Goal: Task Accomplishment & Management: Complete application form

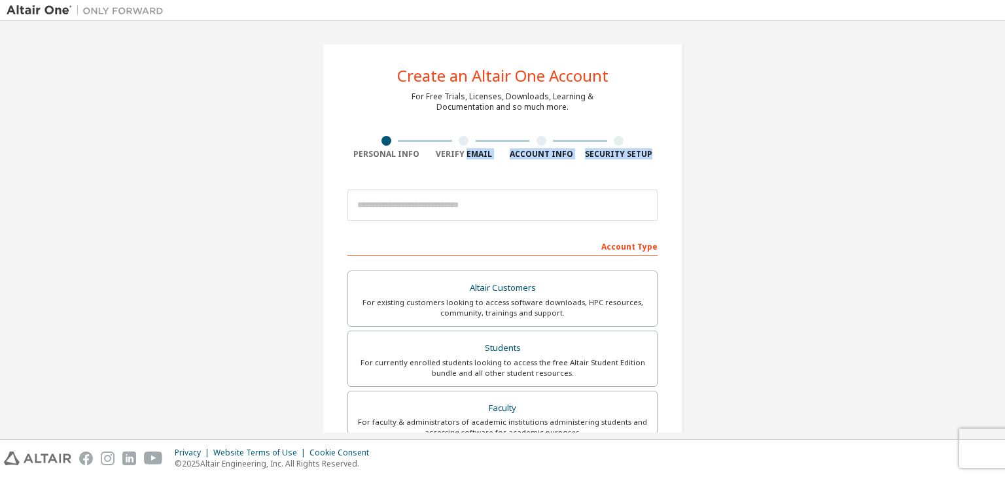
drag, startPoint x: 462, startPoint y: 169, endPoint x: 462, endPoint y: 194, distance: 25.5
click at [462, 194] on div "Create an Altair One Account For Free Trials, Licenses, Downloads, Learning & D…" at bounding box center [502, 373] width 360 height 661
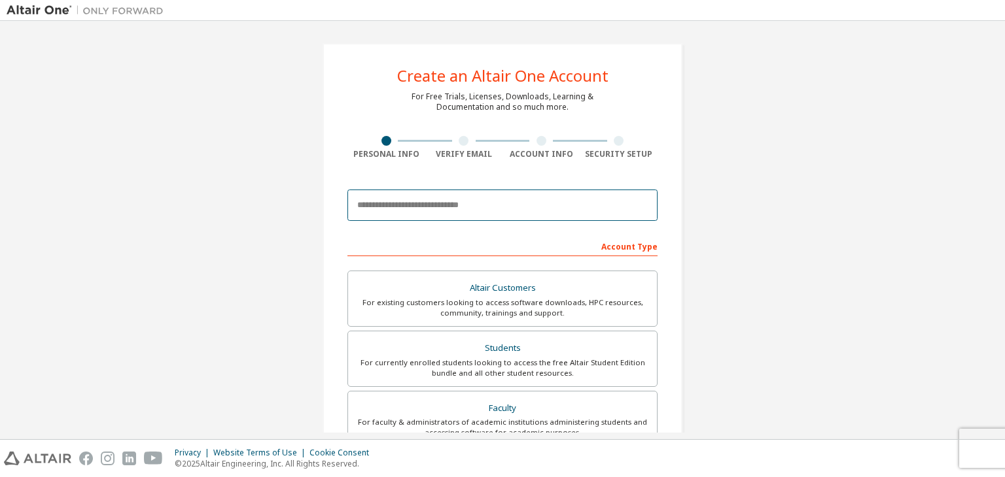
click at [462, 194] on input "email" at bounding box center [502, 205] width 310 height 31
type input "**********"
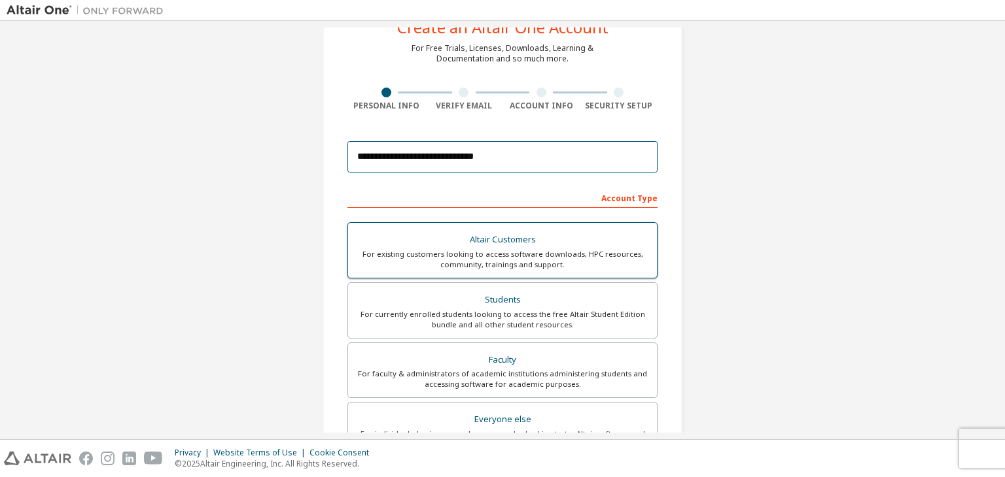
scroll to position [47, 0]
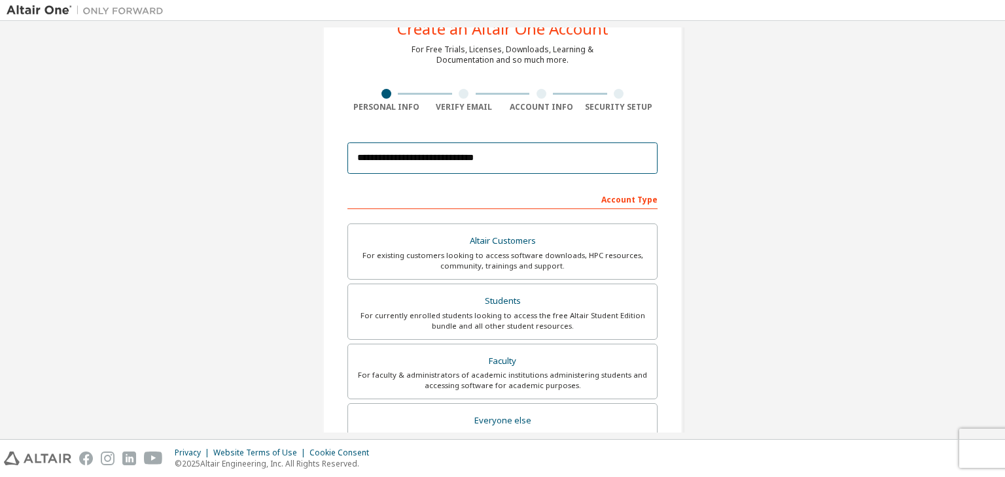
click at [565, 160] on input "**********" at bounding box center [502, 158] width 310 height 31
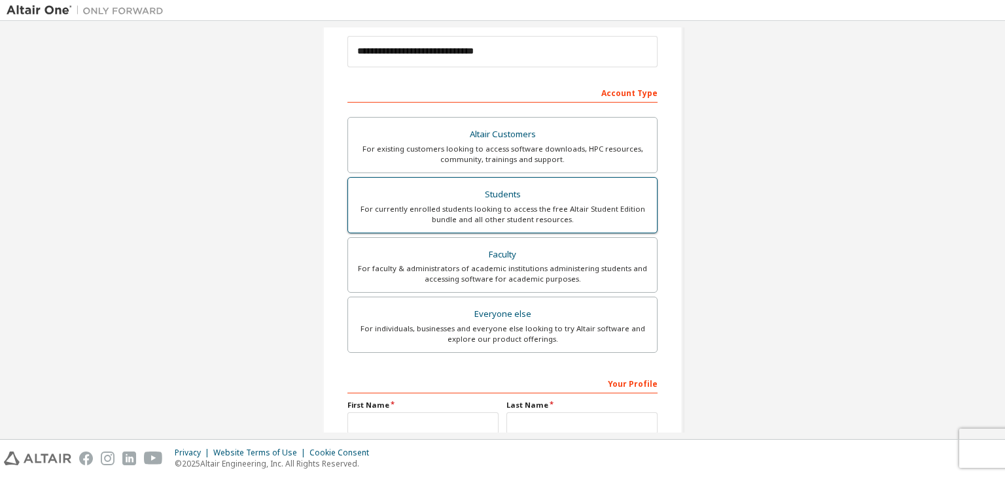
click at [559, 193] on div "Students" at bounding box center [502, 195] width 293 height 18
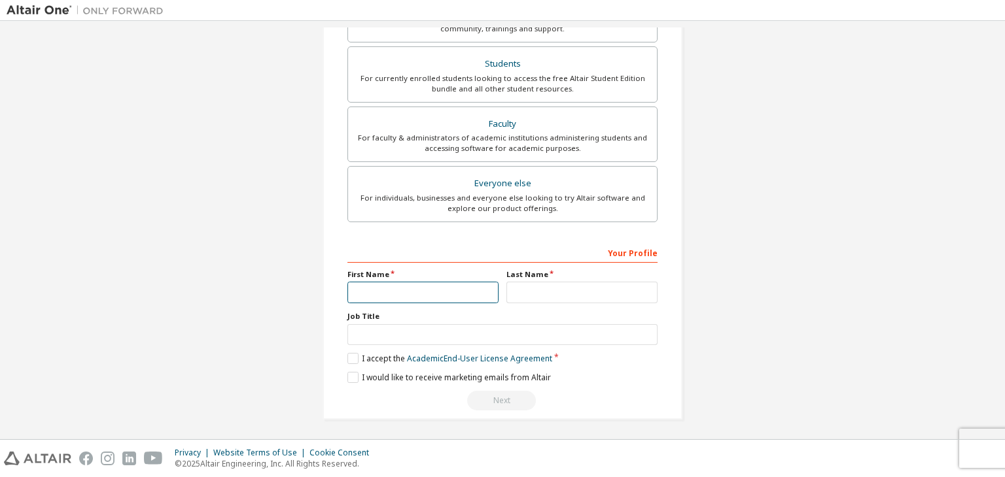
click at [483, 295] on input "text" at bounding box center [422, 293] width 151 height 22
type input "******"
click at [598, 286] on input "text" at bounding box center [581, 293] width 151 height 22
type input "*"
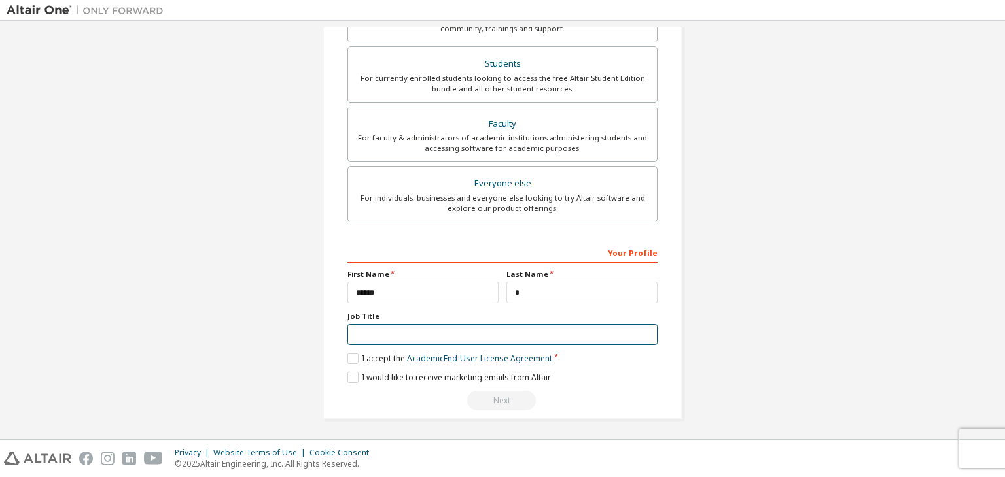
click at [429, 330] on input "text" at bounding box center [502, 335] width 310 height 22
click at [350, 358] on label "I accept the Academic End-User License Agreement" at bounding box center [449, 358] width 205 height 11
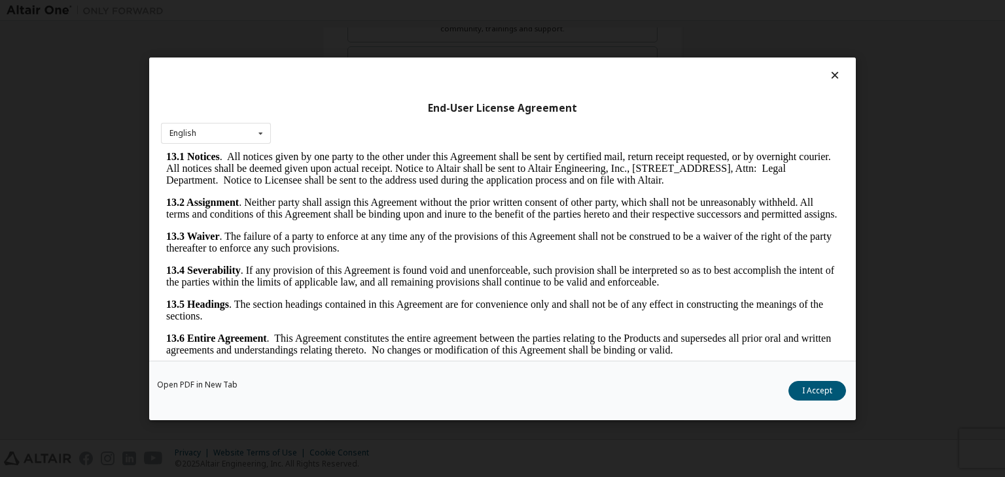
scroll to position [2185, 0]
click at [804, 387] on button "I Accept" at bounding box center [817, 391] width 58 height 20
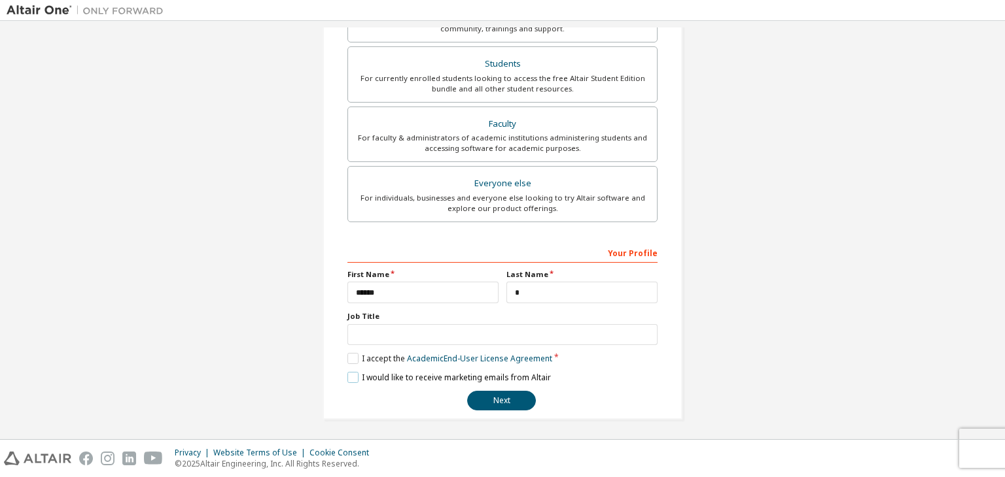
click at [415, 378] on label "I would like to receive marketing emails from Altair" at bounding box center [448, 377] width 203 height 11
drag, startPoint x: 489, startPoint y: 385, endPoint x: 495, endPoint y: 398, distance: 15.2
click at [495, 398] on div "**********" at bounding box center [502, 326] width 310 height 169
click at [495, 398] on button "Next" at bounding box center [501, 401] width 69 height 20
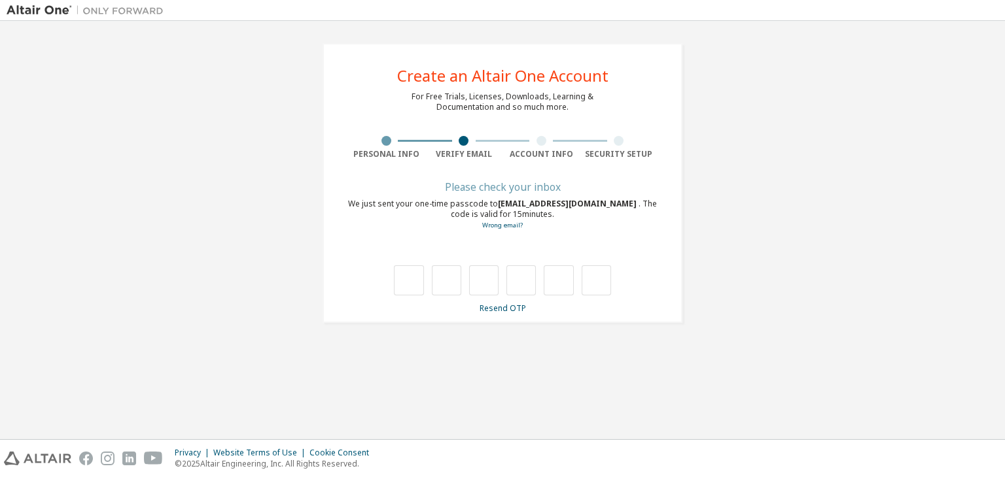
scroll to position [0, 0]
type input "*"
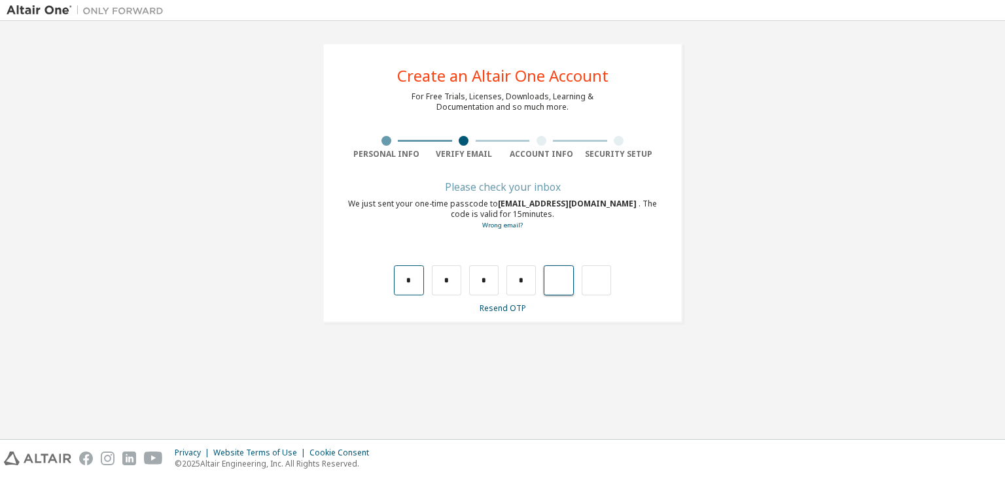
type input "*"
